Goal: Feedback & Contribution: Submit feedback/report problem

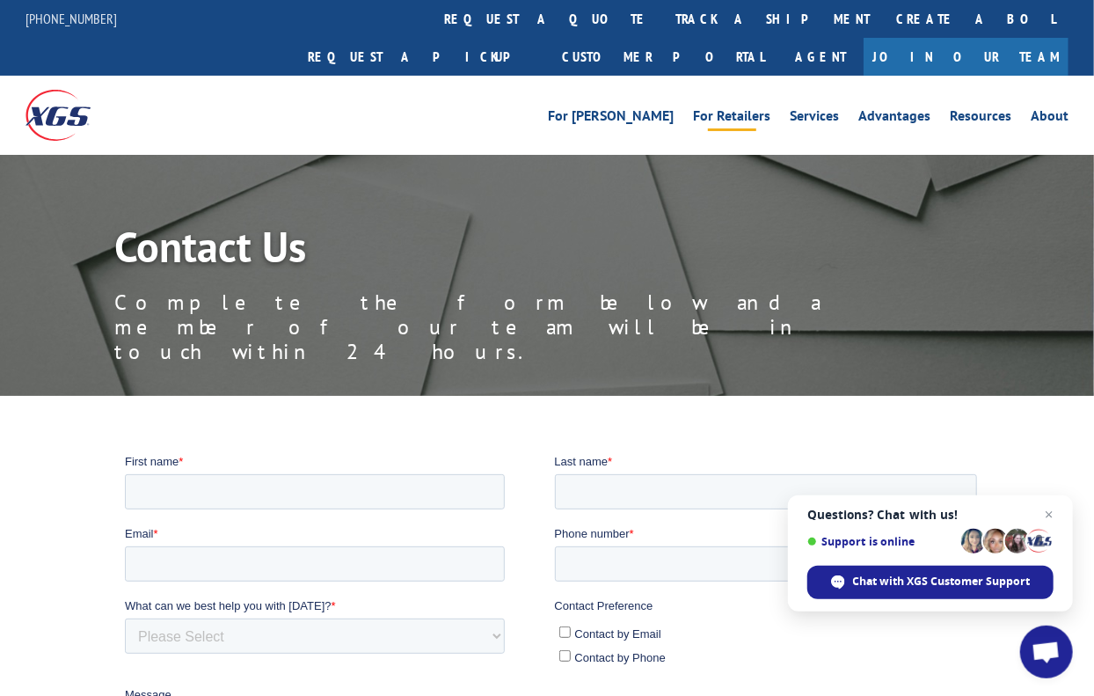
click at [739, 109] on link "For Retailers" at bounding box center [731, 118] width 77 height 19
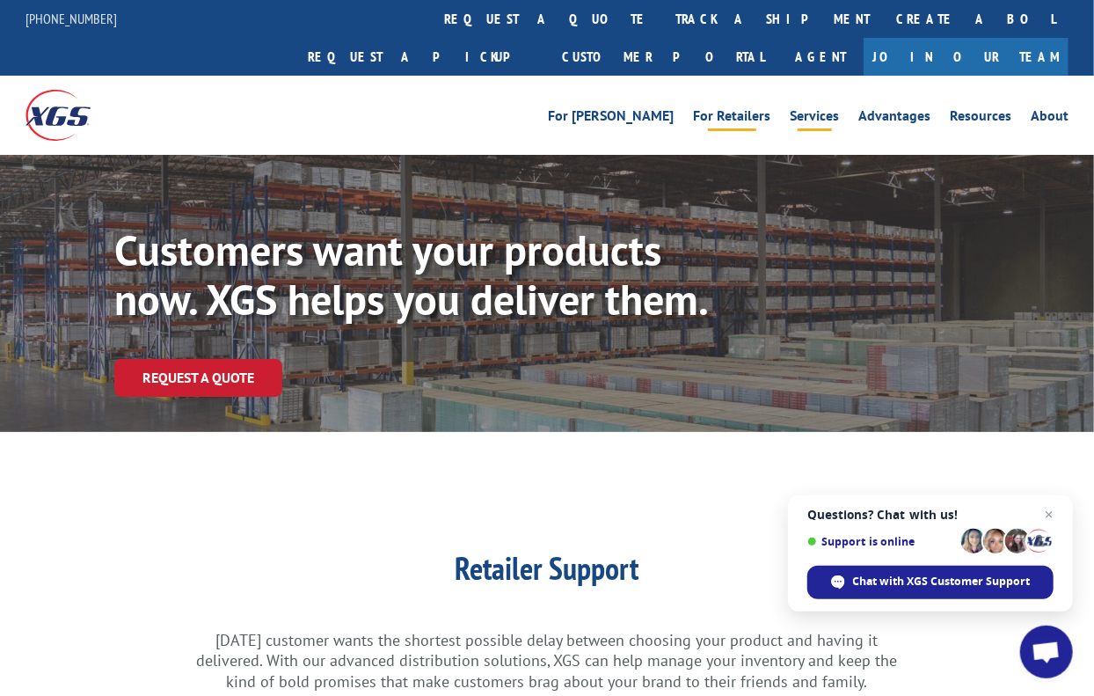
click at [825, 109] on link "Services" at bounding box center [814, 118] width 49 height 19
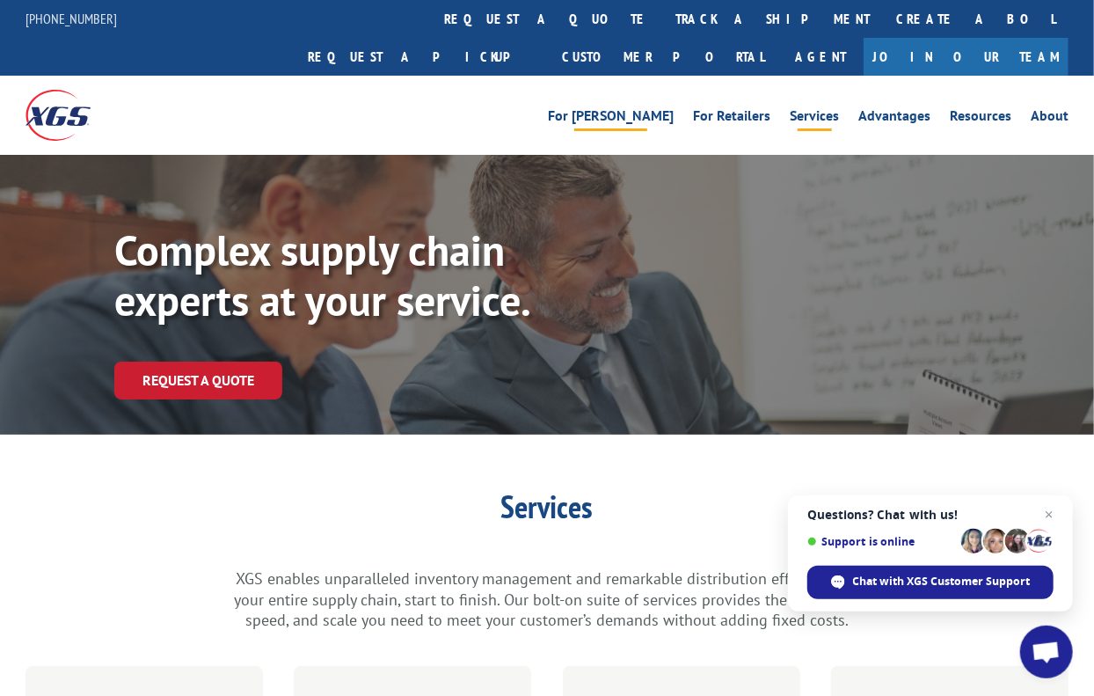
click at [660, 109] on link "For [PERSON_NAME]" at bounding box center [611, 118] width 126 height 19
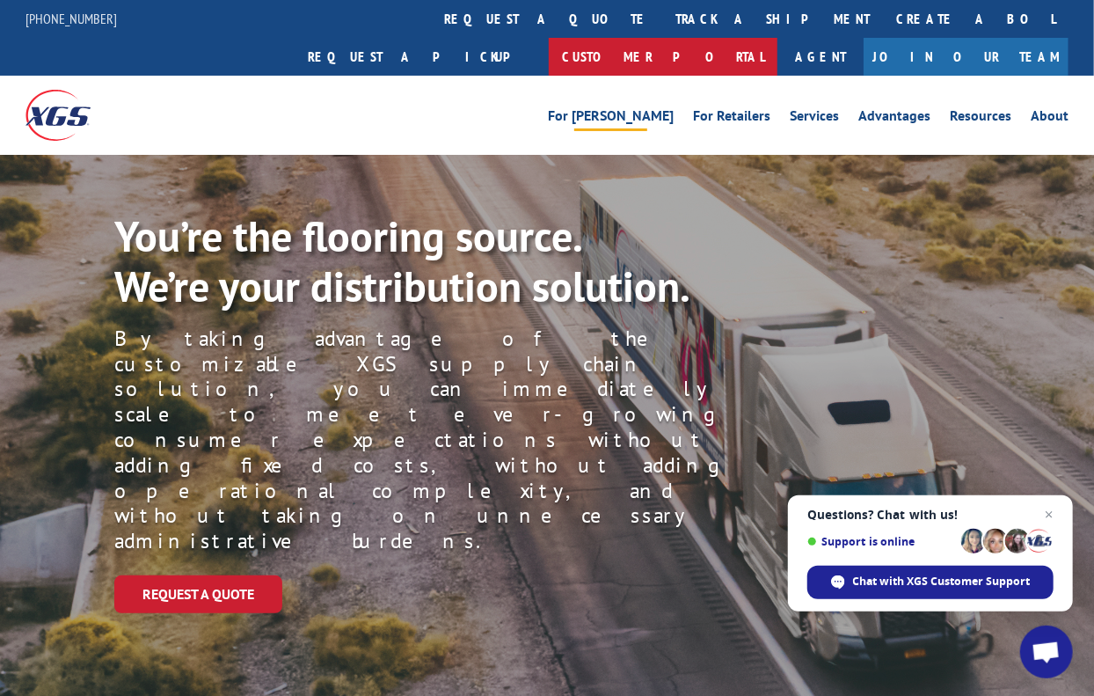
click at [778, 38] on link "Customer Portal" at bounding box center [663, 57] width 229 height 38
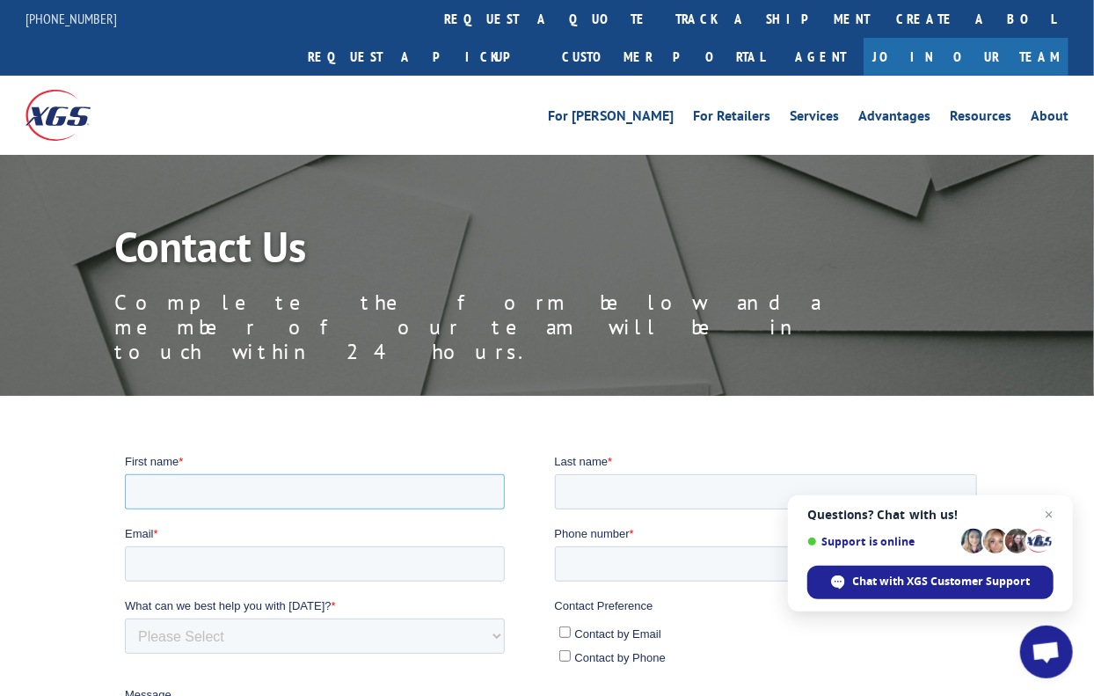
click at [276, 496] on input "First name *" at bounding box center [315, 490] width 380 height 35
type input "Tasha"
click at [599, 487] on input "Last name *" at bounding box center [766, 490] width 423 height 35
type input "Smith"
click at [267, 564] on input "Email *" at bounding box center [315, 562] width 380 height 35
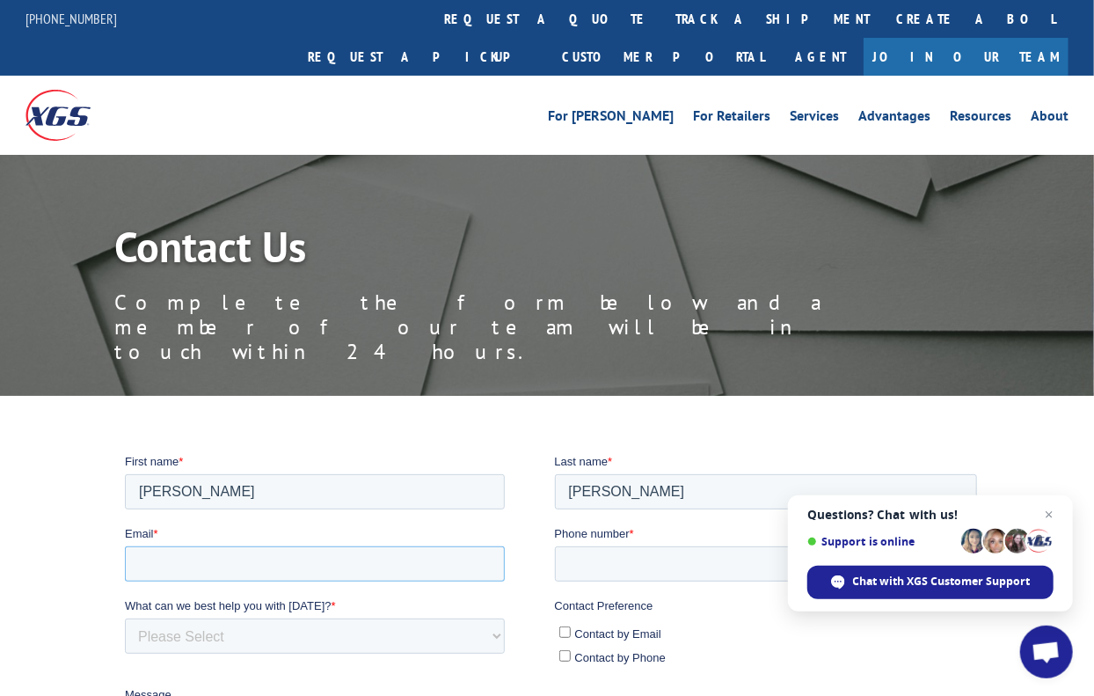
type input "tasha.smith@wolterinc.com"
click at [586, 571] on input "Phone number *" at bounding box center [766, 562] width 423 height 35
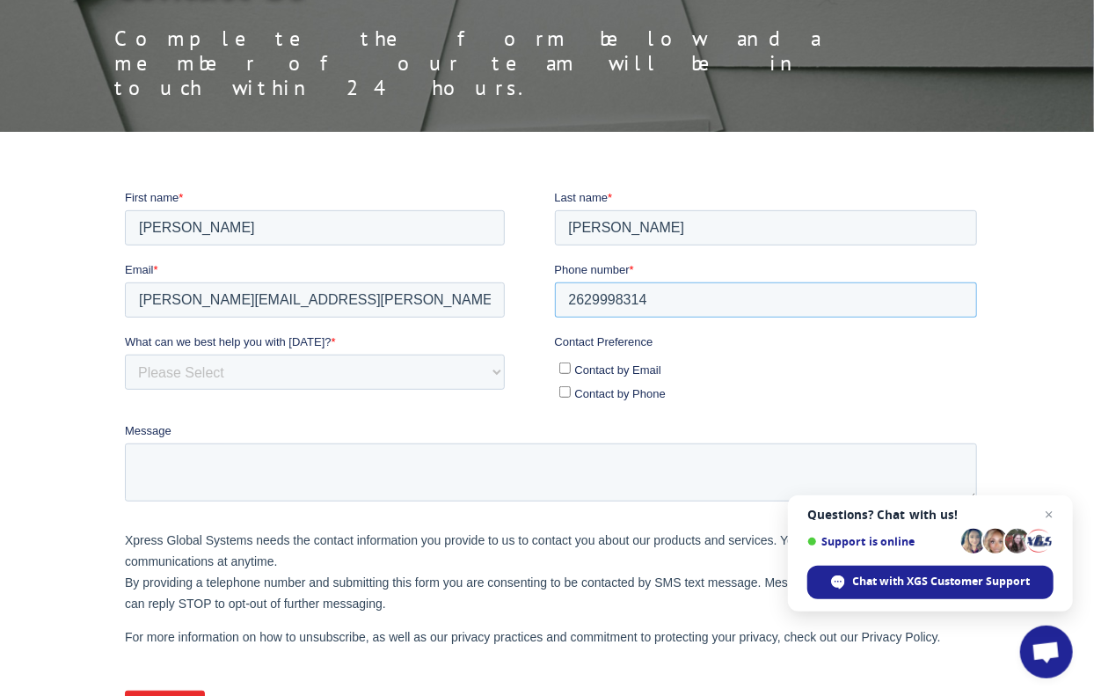
type input "2629998314"
click at [337, 375] on select "Please Select Quoting, Opening New Account, or New Business Opportunity Shipmen…" at bounding box center [315, 371] width 380 height 35
select select "Other"
click at [125, 354] on select "Please Select Quoting, Opening New Account, or New Business Opportunity Shipmen…" at bounding box center [315, 371] width 380 height 35
click at [562, 374] on label "Contact by Email" at bounding box center [768, 368] width 419 height 18
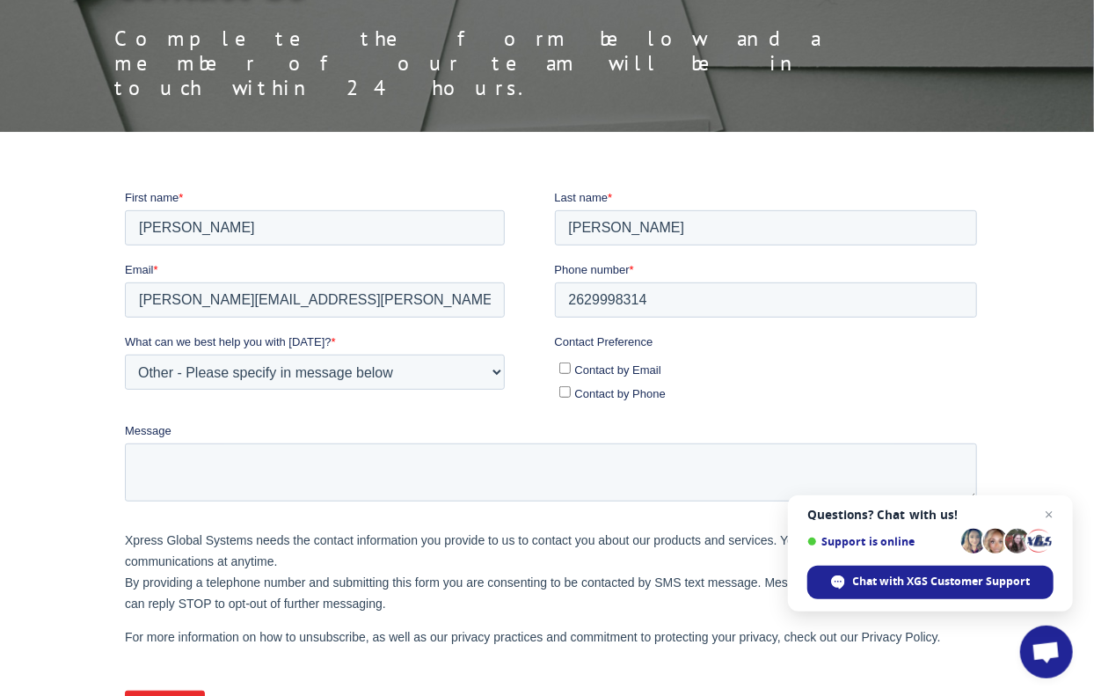
click at [562, 373] on input "Contact by Email" at bounding box center [564, 367] width 11 height 11
checkbox input "true"
click at [562, 395] on input "Contact by Phone" at bounding box center [564, 390] width 11 height 11
checkbox input "true"
click at [432, 463] on textarea "Message" at bounding box center [551, 471] width 852 height 58
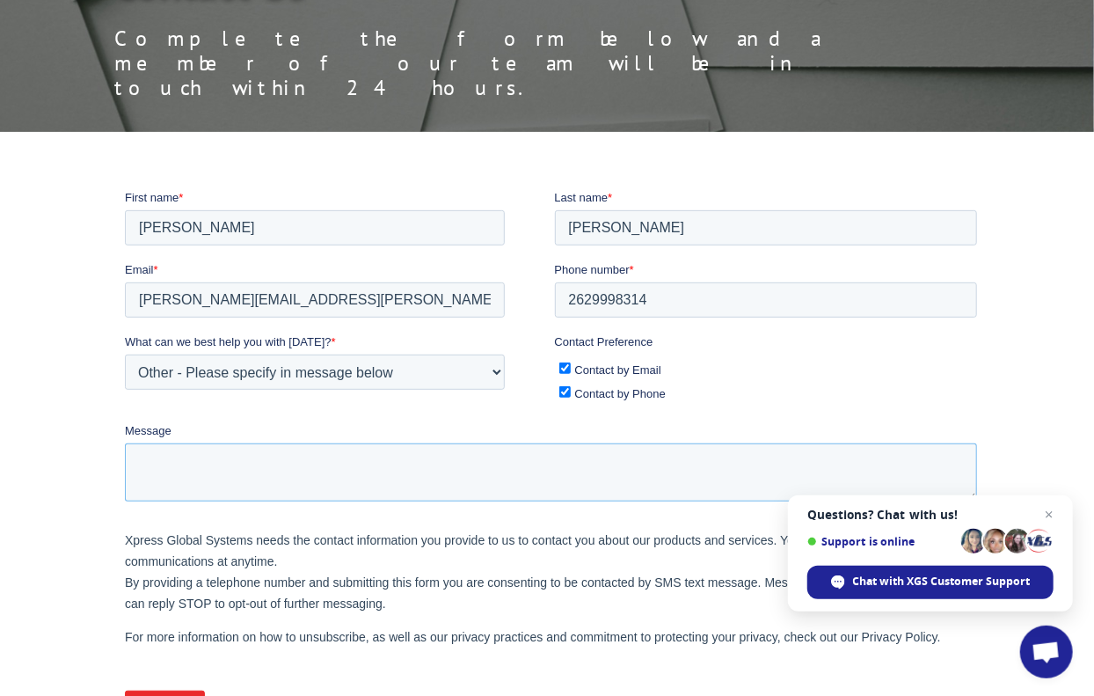
click at [584, 479] on textarea "Message" at bounding box center [551, 471] width 852 height 58
paste textarea "Hello – I hope all is well. I was just reaching out to see if there have been a…"
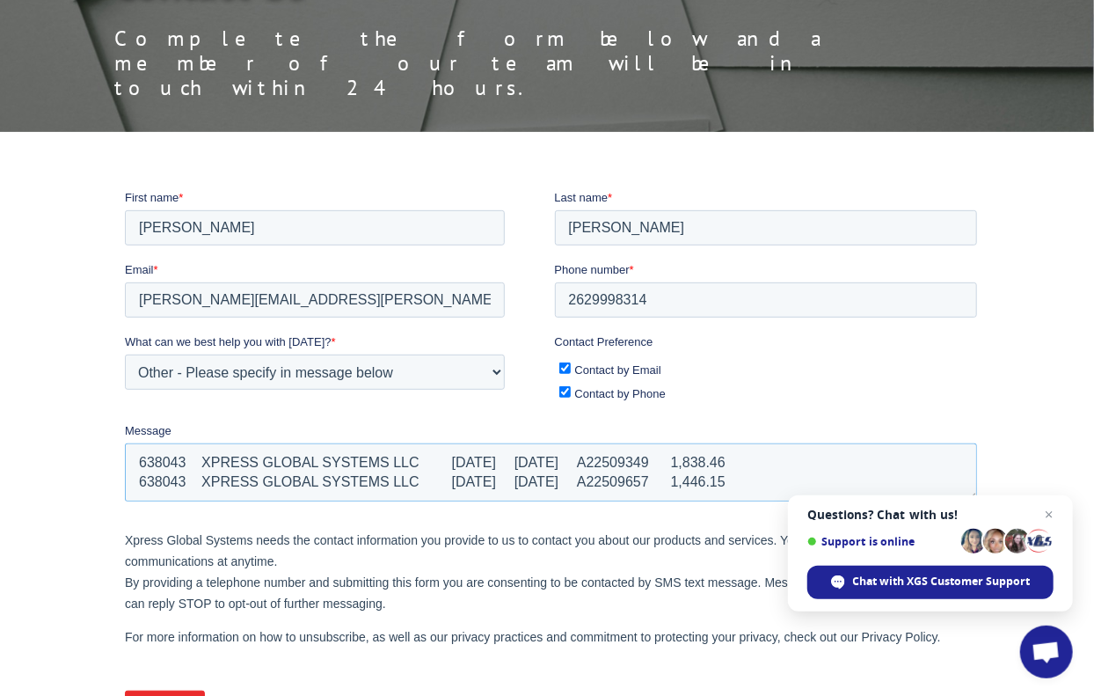
scroll to position [0, 0]
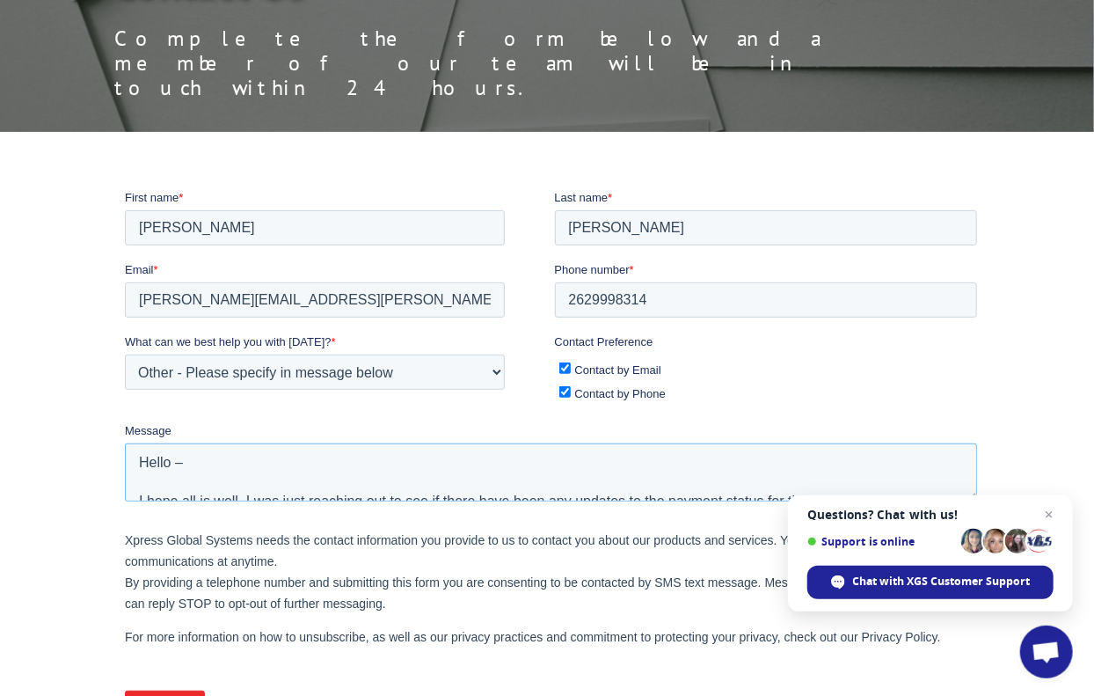
type textarea "Hello – I hope all is well. I was just reaching out to see if there have been a…"
click at [177, 695] on input "Submit" at bounding box center [165, 706] width 80 height 33
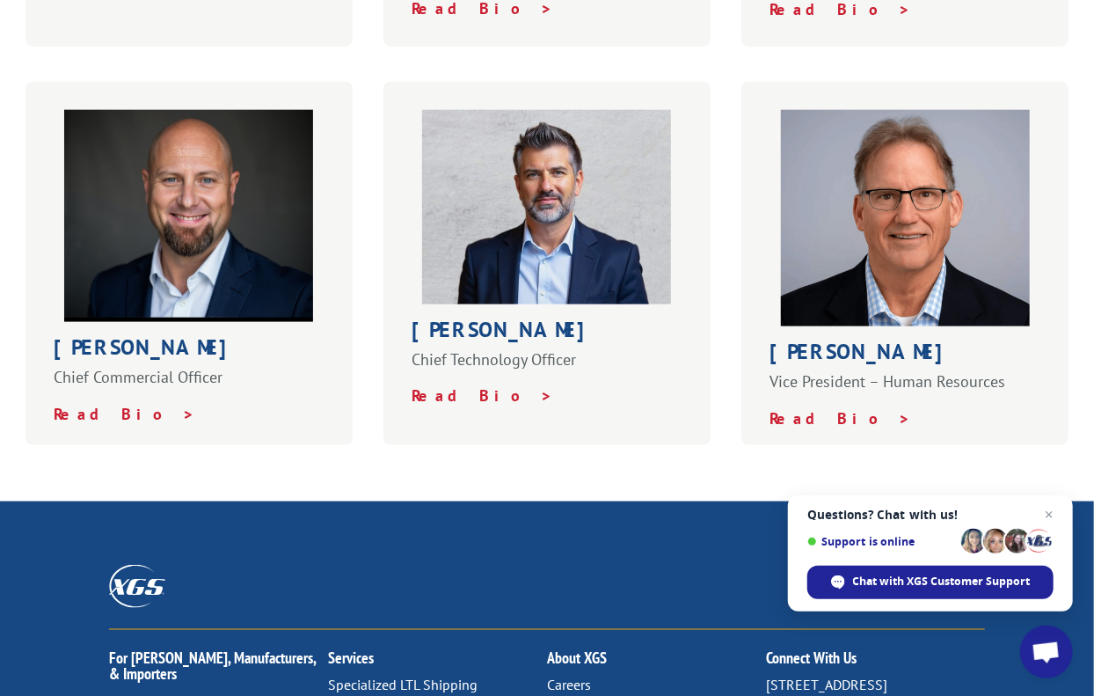
scroll to position [1335, 0]
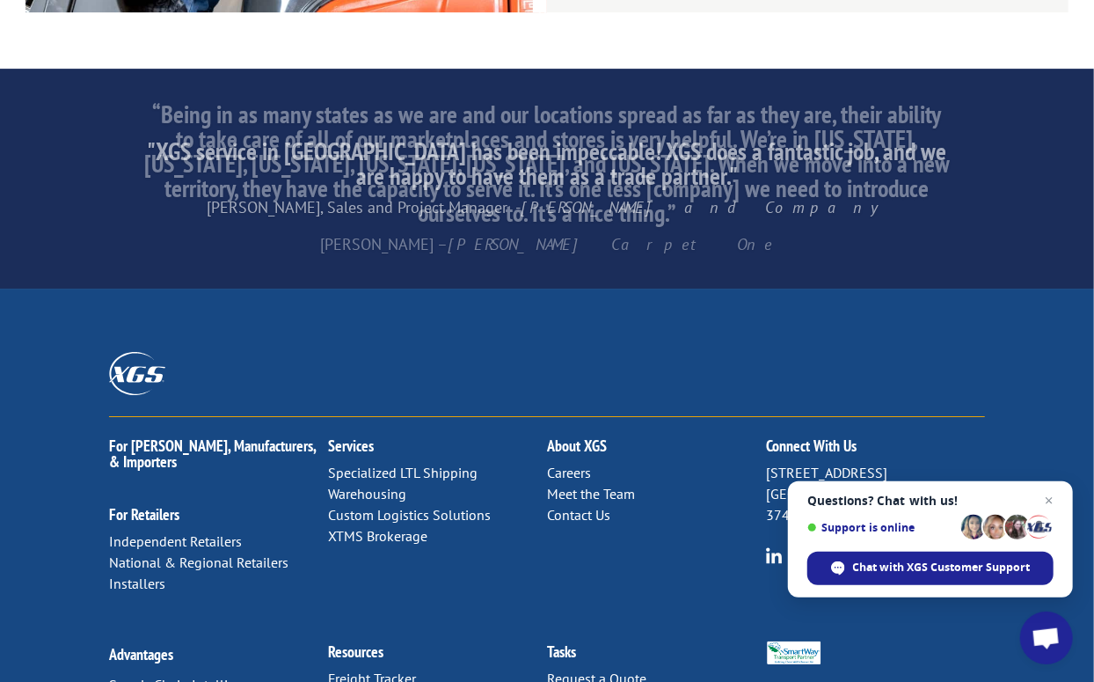
scroll to position [2829, 0]
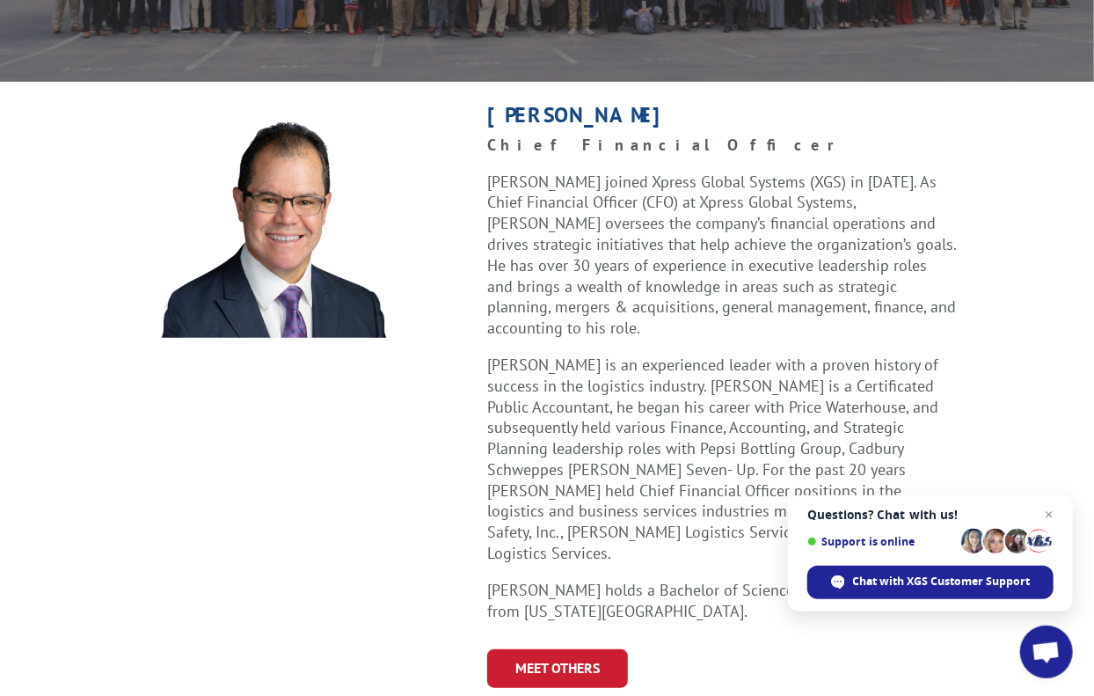
scroll to position [704, 0]
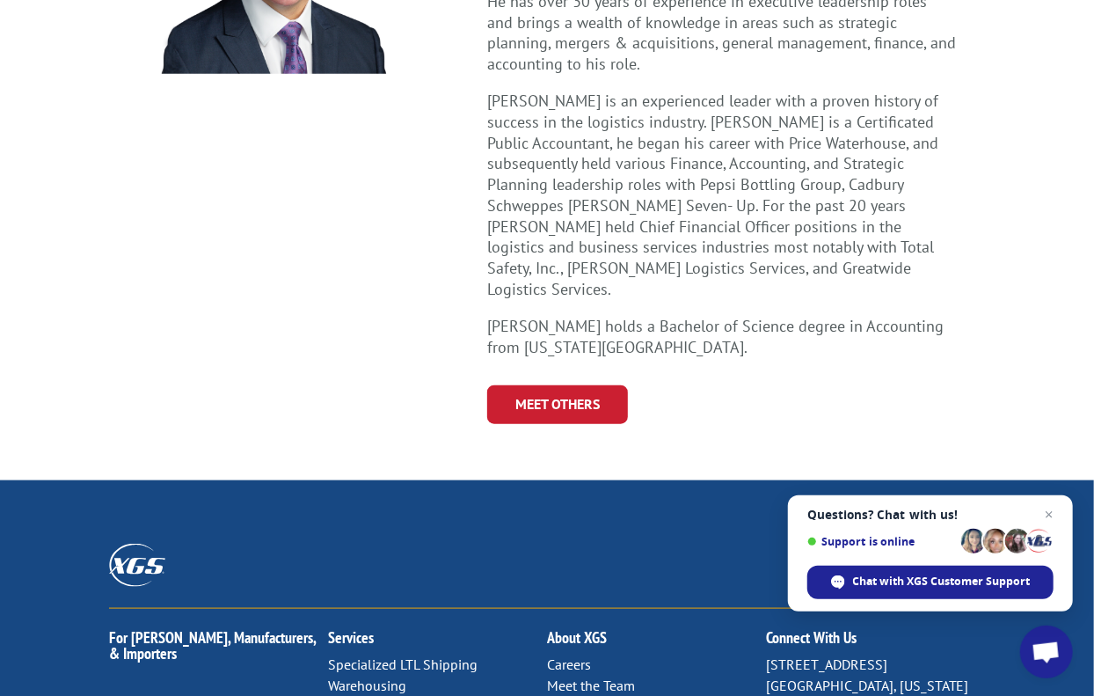
click at [817, 385] on div "Meet Others" at bounding box center [735, 404] width 497 height 38
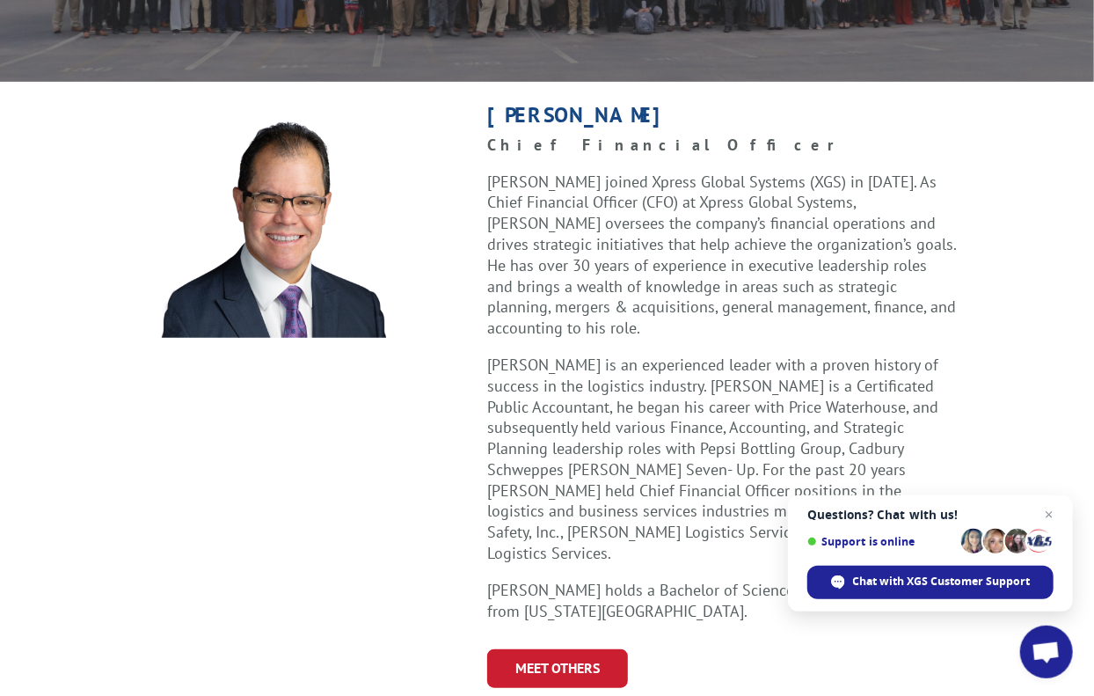
drag, startPoint x: 780, startPoint y: 309, endPoint x: 793, endPoint y: 307, distance: 12.4
click at [780, 309] on p "[PERSON_NAME] joined Xpress Global Systems (XGS) in [DATE]. As Chief Financial …" at bounding box center [721, 263] width 469 height 183
